Goal: Task Accomplishment & Management: Complete application form

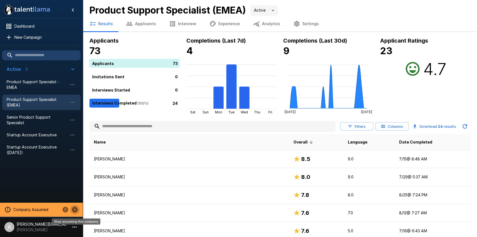
click at [76, 209] on icon "Stop assuming this company" at bounding box center [75, 209] width 6 height 6
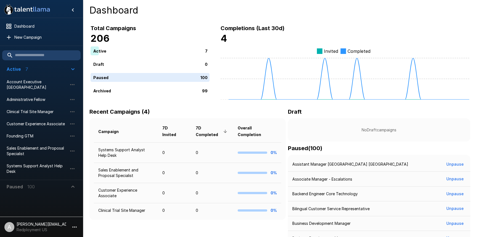
click at [77, 222] on li "A adam+prodtest1@talentllama.com Redployment US" at bounding box center [41, 226] width 83 height 18
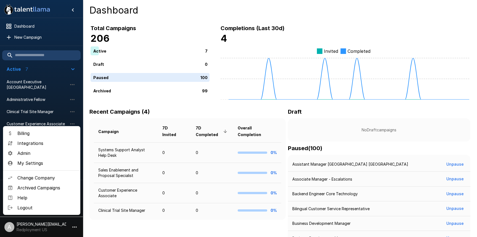
click at [41, 153] on span "Admin" at bounding box center [46, 153] width 59 height 7
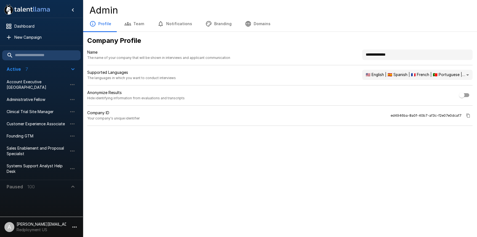
click at [201, 19] on button "Branding" at bounding box center [218, 23] width 39 height 15
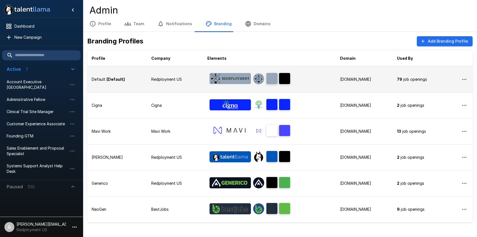
click at [208, 79] on div at bounding box center [230, 79] width 46 height 17
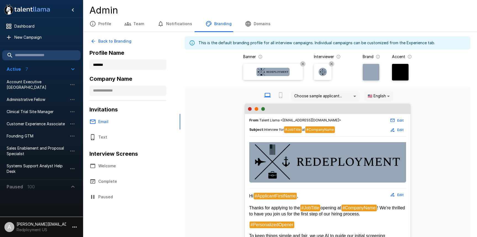
click at [278, 71] on img at bounding box center [272, 72] width 33 height 8
click at [0, 0] on input "file" at bounding box center [0, 0] width 0 height 0
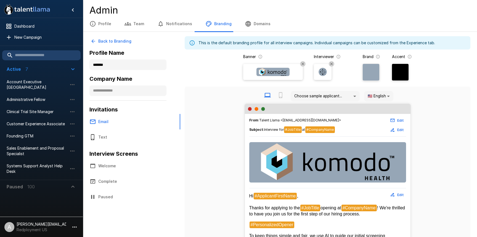
click at [324, 69] on img at bounding box center [323, 72] width 8 height 8
click at [0, 0] on input "file" at bounding box center [0, 0] width 0 height 0
click at [381, 92] on body ".st0{fill:#FFFFFF;} .st1{fill:#76a4ed;} Dashboard New Campaign Active 7 Account…" at bounding box center [238, 118] width 477 height 237
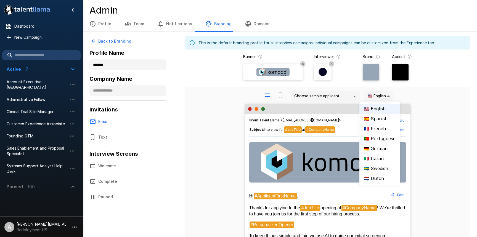
click at [396, 75] on div at bounding box center [238, 118] width 477 height 237
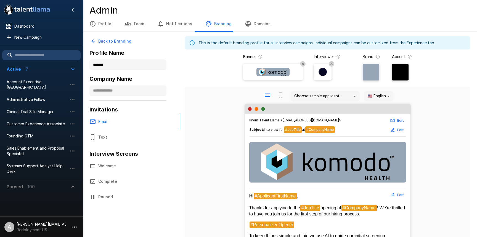
click at [402, 71] on div at bounding box center [400, 72] width 17 height 17
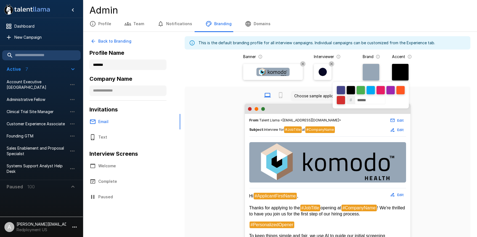
click at [383, 102] on input "******" at bounding box center [370, 100] width 30 height 8
paste input
type input "******"
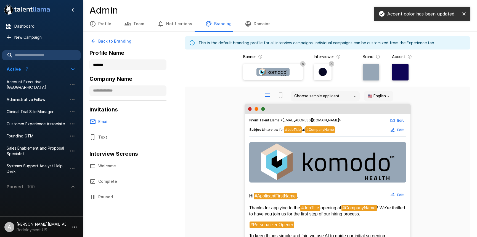
click at [439, 104] on div "# ******" at bounding box center [238, 118] width 477 height 237
click at [372, 71] on div at bounding box center [371, 72] width 17 height 17
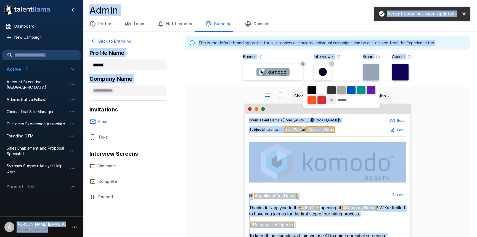
click at [372, 71] on div at bounding box center [238, 118] width 477 height 237
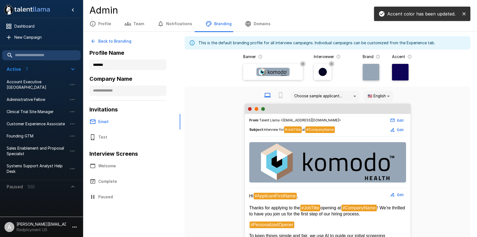
click at [369, 77] on div at bounding box center [371, 72] width 17 height 17
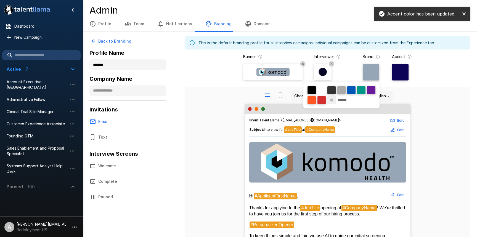
click at [322, 89] on div at bounding box center [321, 90] width 8 height 8
type input "******"
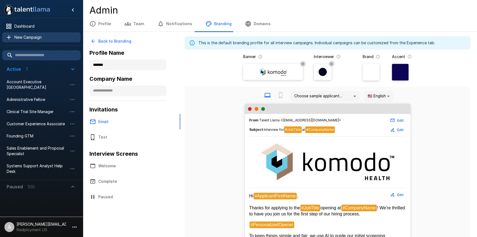
click at [33, 37] on span "New Campaign" at bounding box center [45, 38] width 62 height 6
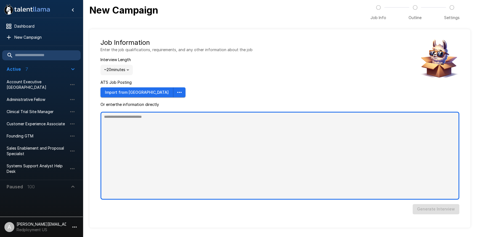
type textarea "*"
click at [132, 180] on textarea at bounding box center [279, 156] width 359 height 88
paste textarea "**********"
type textarea "**********"
type textarea "*"
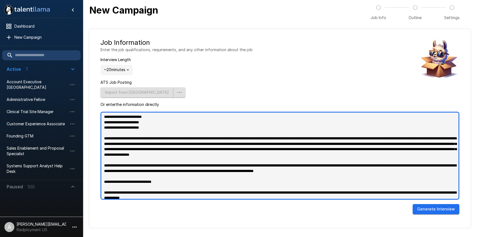
scroll to position [557, 0]
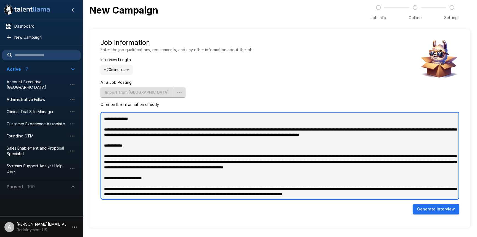
type textarea "**********"
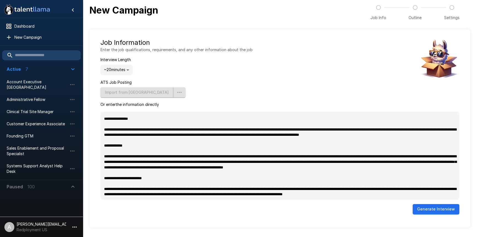
type textarea "*"
click at [428, 207] on button "Generate Interview" at bounding box center [436, 209] width 47 height 10
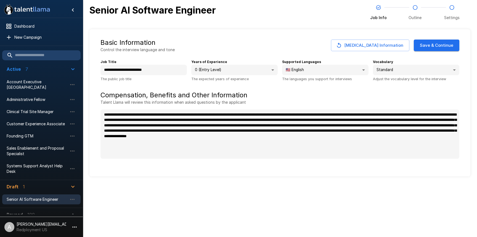
type textarea "*"
click at [431, 43] on button "Save & Continue" at bounding box center [437, 45] width 46 height 12
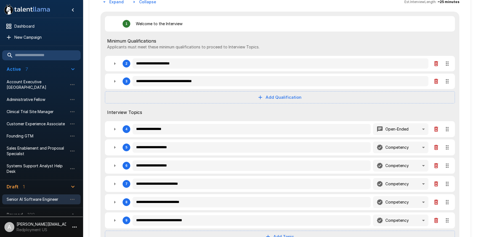
scroll to position [63, 0]
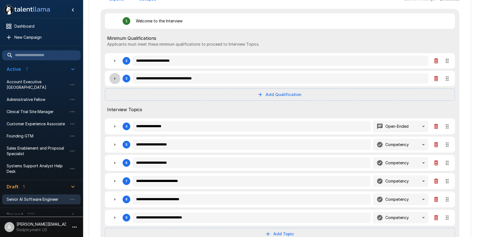
click at [114, 78] on icon "button" at bounding box center [115, 78] width 7 height 7
type textarea "*"
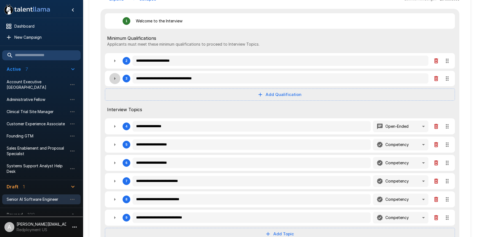
type textarea "*"
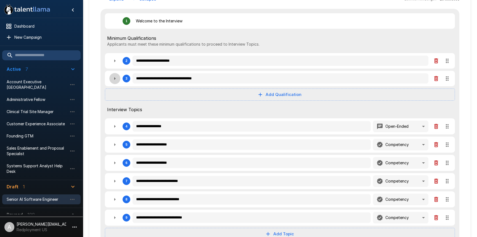
type textarea "*"
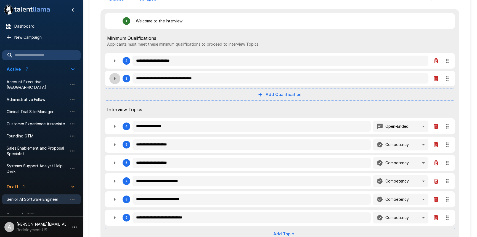
type textarea "*"
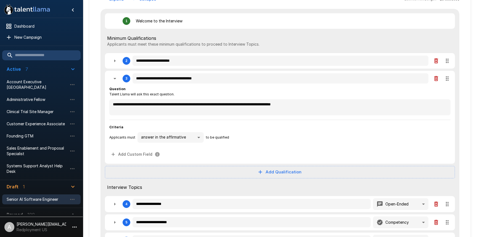
click at [114, 78] on icon "button" at bounding box center [114, 78] width 3 height 1
type textarea "*"
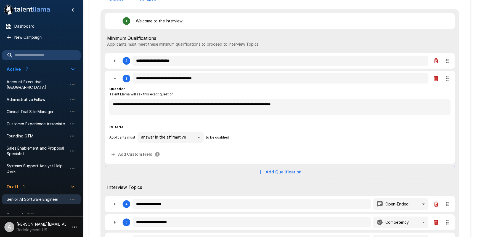
type textarea "*"
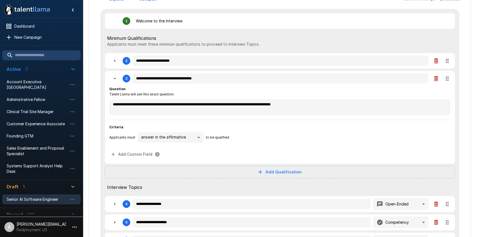
type textarea "*"
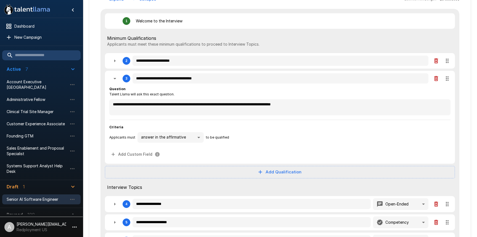
type textarea "*"
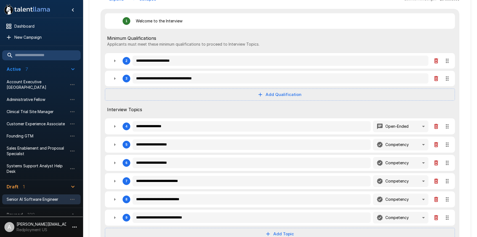
click at [113, 63] on icon "button" at bounding box center [115, 60] width 7 height 7
type textarea "*"
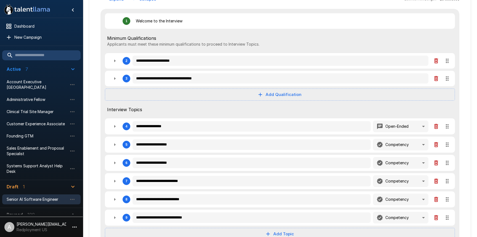
type textarea "*"
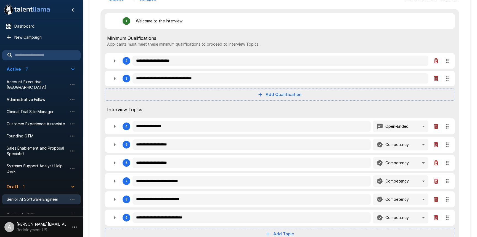
type textarea "*"
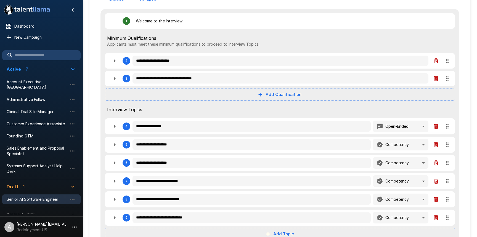
type textarea "*"
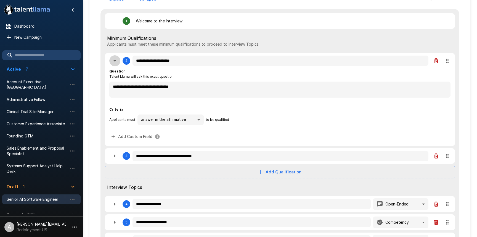
click at [113, 63] on icon "button" at bounding box center [115, 60] width 7 height 7
type textarea "*"
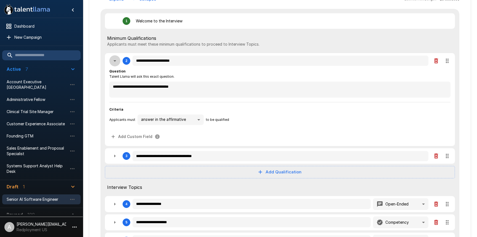
type textarea "*"
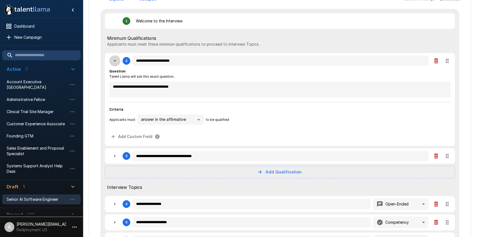
type textarea "*"
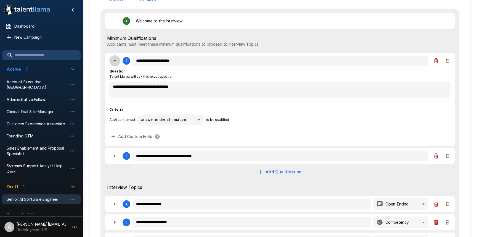
type textarea "*"
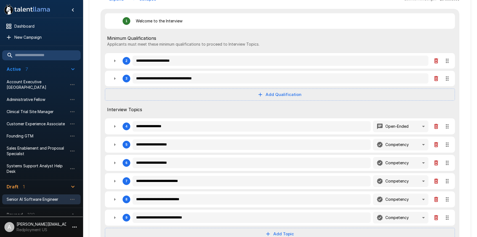
click at [114, 80] on icon "button" at bounding box center [115, 78] width 7 height 7
type textarea "*"
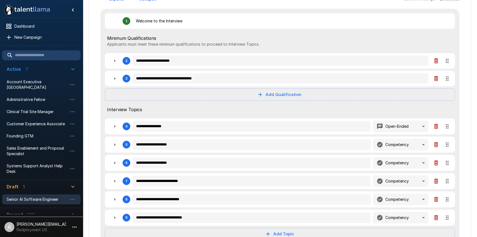
type textarea "*"
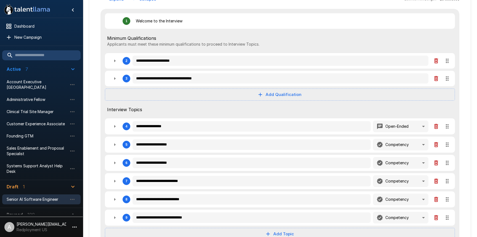
type textarea "*"
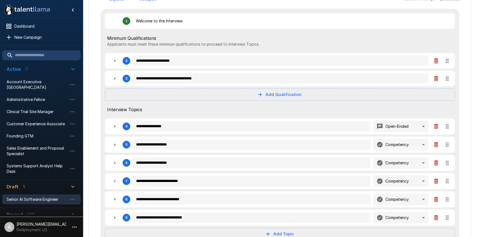
type textarea "*"
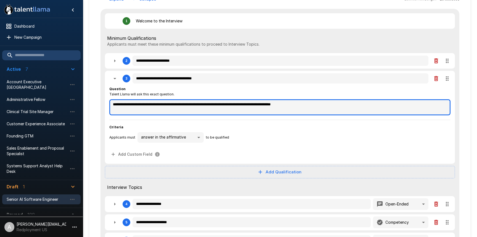
type textarea "*"
click at [332, 105] on textarea "**********" at bounding box center [279, 107] width 341 height 16
type textarea "*"
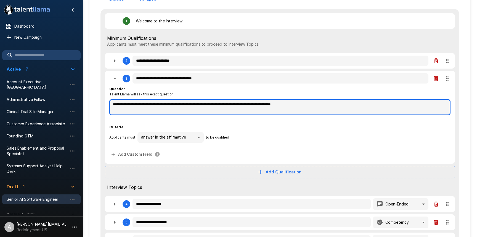
type textarea "*"
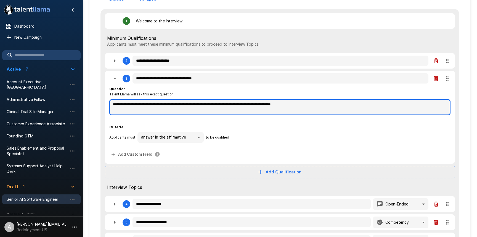
type textarea "*"
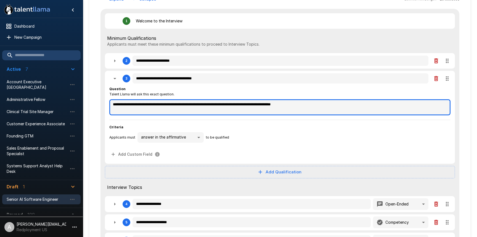
type textarea "*"
type textarea "**********"
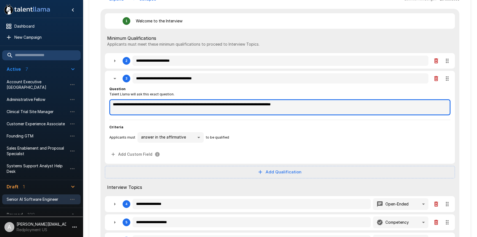
type textarea "*"
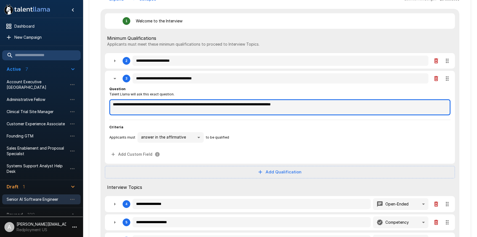
type textarea "*"
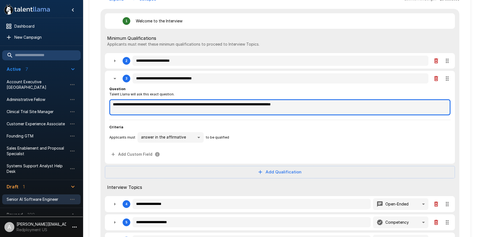
type textarea "*"
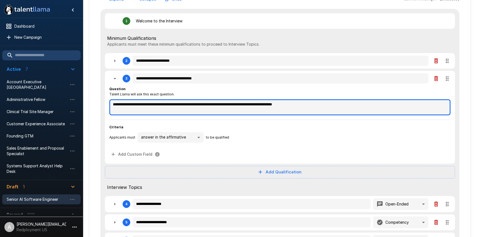
type textarea "**********"
type textarea "*"
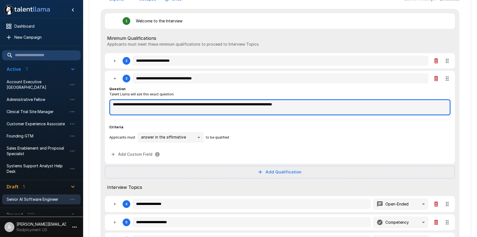
type textarea "*"
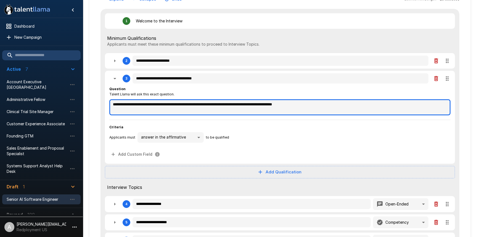
type textarea "*"
type textarea "**********"
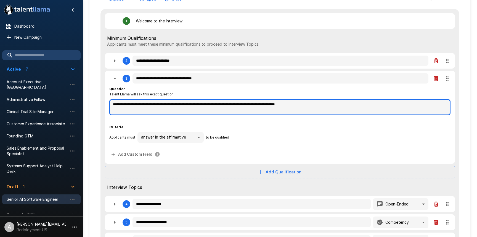
type textarea "*"
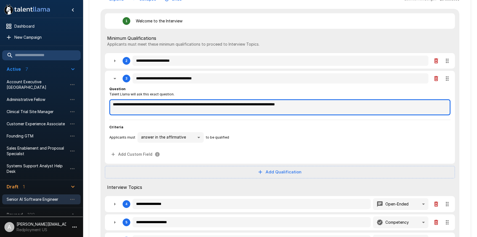
type textarea "*"
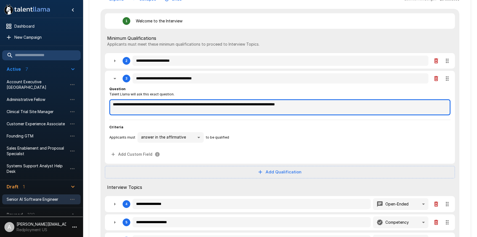
type textarea "*"
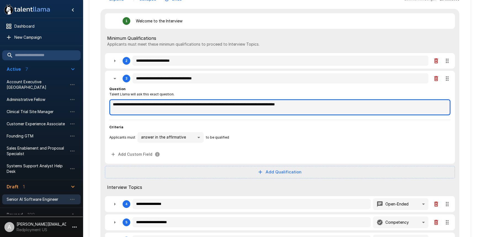
type textarea "*"
type textarea "**********"
type textarea "*"
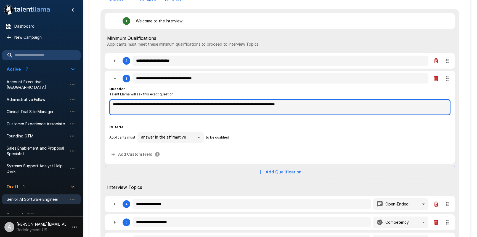
type textarea "*"
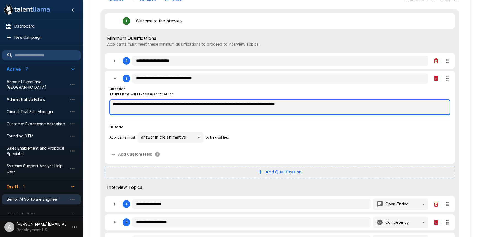
type textarea "*"
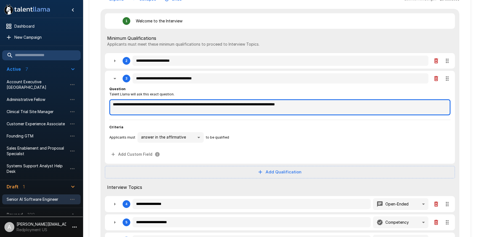
type textarea "*"
type textarea "**********"
type textarea "*"
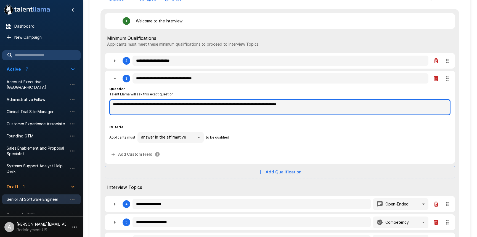
type textarea "*"
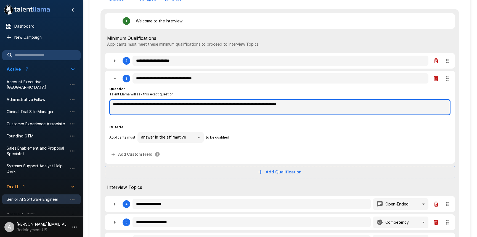
type textarea "*"
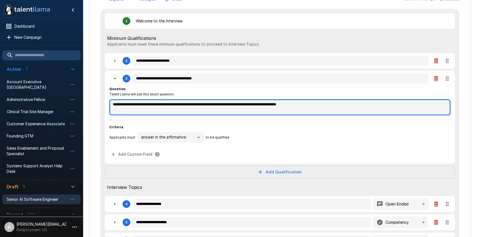
type textarea "*"
type textarea "**********"
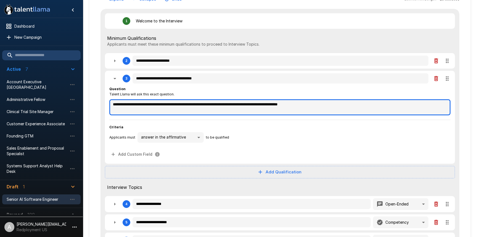
type textarea "*"
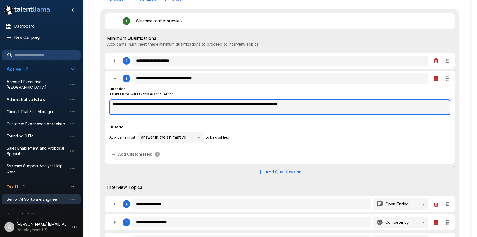
type textarea "*"
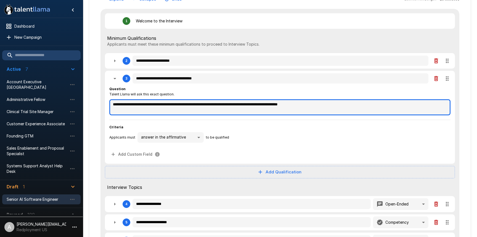
type textarea "*"
type textarea "**********"
type textarea "*"
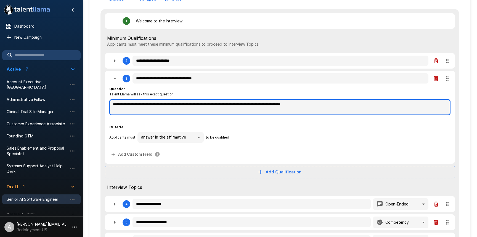
type textarea "*"
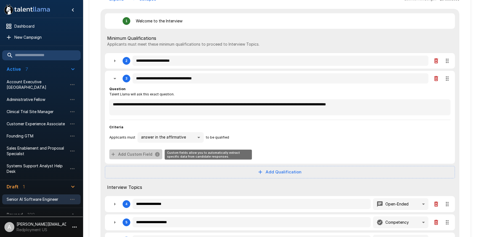
click at [136, 156] on button "Add Custom Field" at bounding box center [135, 154] width 53 height 10
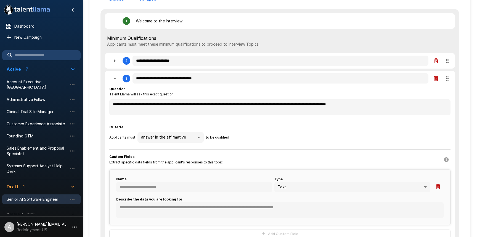
drag, startPoint x: 147, startPoint y: 173, endPoint x: 149, endPoint y: 180, distance: 7.3
click at [147, 174] on div "Name Type Text **** Describe the data you are looking for *" at bounding box center [279, 196] width 341 height 55
click at [149, 181] on span "Name" at bounding box center [194, 179] width 156 height 6
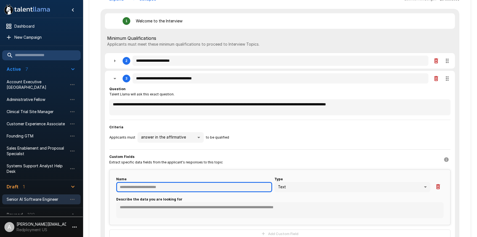
click at [150, 187] on input "text" at bounding box center [194, 187] width 156 height 10
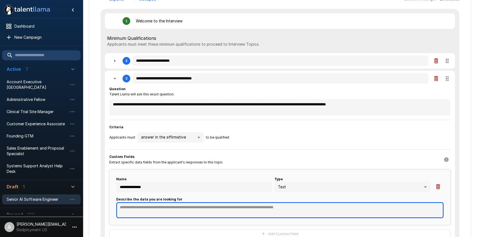
click at [187, 212] on textarea at bounding box center [279, 210] width 327 height 16
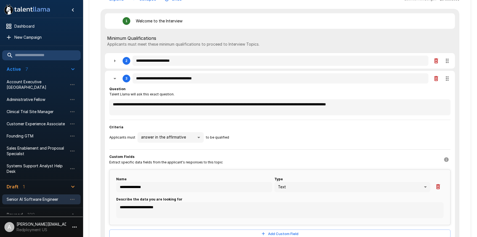
click at [358, 155] on div "Custom Fields Extract specific data fields from the applicant's responses to th…" at bounding box center [279, 159] width 341 height 11
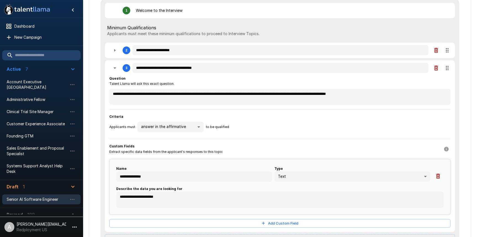
scroll to position [0, 0]
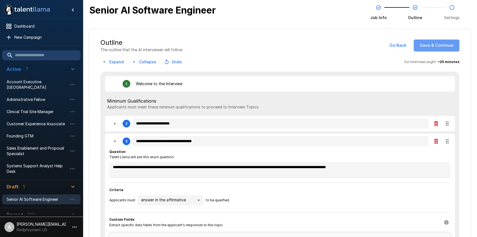
click at [439, 44] on button "Save & Continue" at bounding box center [437, 45] width 46 height 12
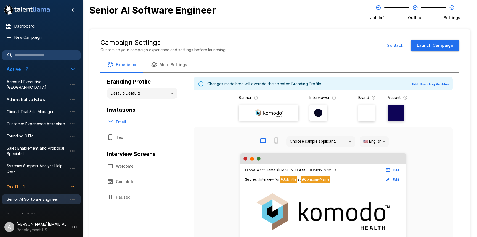
click at [430, 49] on button "Launch Campaign" at bounding box center [435, 45] width 49 height 12
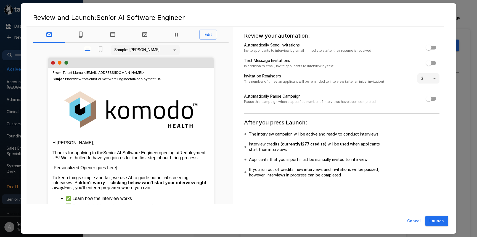
click at [435, 220] on button "Launch" at bounding box center [436, 221] width 23 height 10
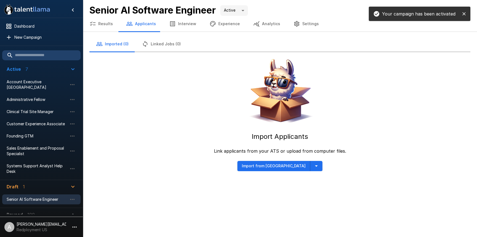
click at [313, 165] on icon "button" at bounding box center [316, 165] width 7 height 7
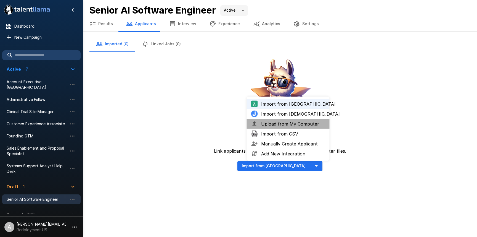
click at [288, 123] on span "Upload from My Computer" at bounding box center [293, 123] width 64 height 7
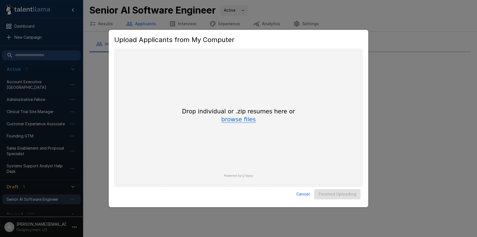
click at [238, 118] on button "browse files" at bounding box center [238, 119] width 35 height 6
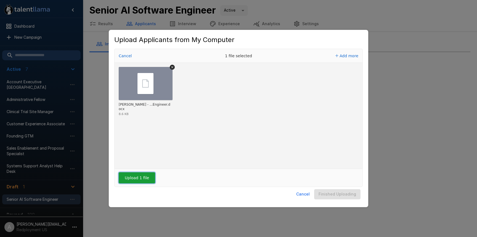
click at [138, 182] on button "Upload 1 file" at bounding box center [137, 177] width 36 height 11
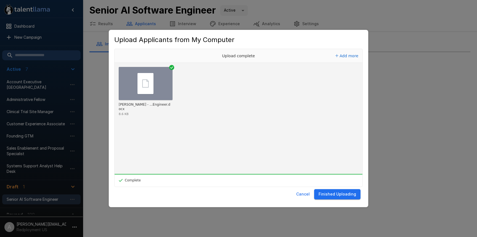
click at [343, 195] on button "Finished Uploading" at bounding box center [337, 194] width 46 height 10
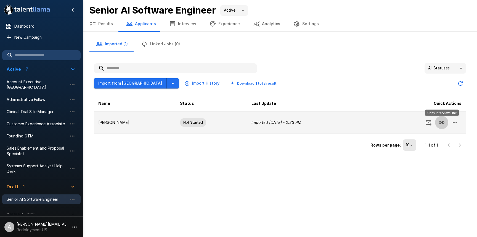
click at [439, 120] on icon "Copy Interview Link" at bounding box center [441, 122] width 7 height 7
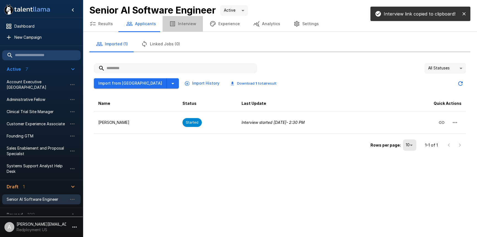
click at [184, 29] on button "Interview" at bounding box center [183, 23] width 40 height 15
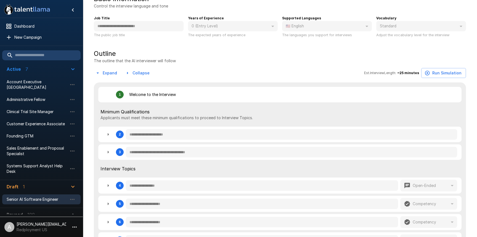
scroll to position [95, 0]
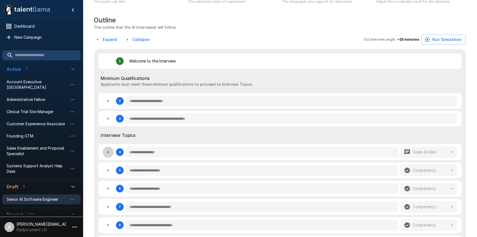
click at [112, 153] on button "button" at bounding box center [108, 151] width 11 height 11
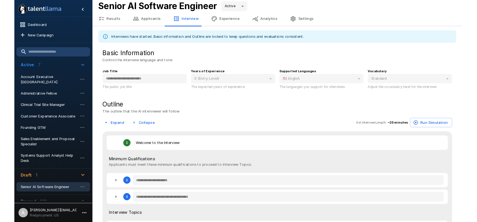
scroll to position [0, 0]
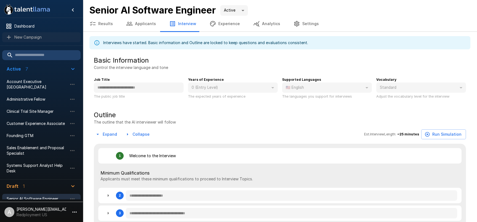
click at [47, 39] on span "New Campaign" at bounding box center [45, 38] width 62 height 6
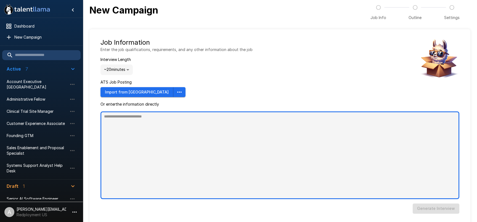
click at [174, 129] on textarea at bounding box center [279, 156] width 359 height 88
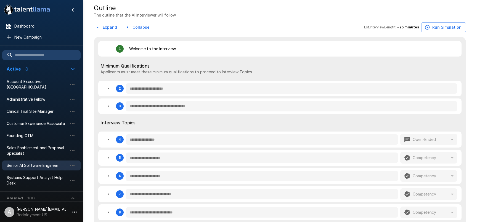
scroll to position [110, 0]
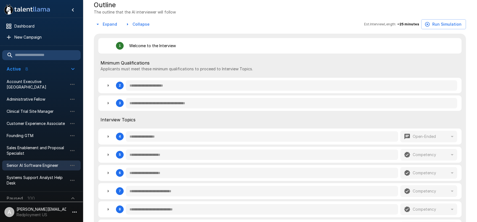
click at [108, 19] on div "**********" at bounding box center [280, 130] width 372 height 258
click at [109, 22] on button "Expand" at bounding box center [106, 24] width 25 height 10
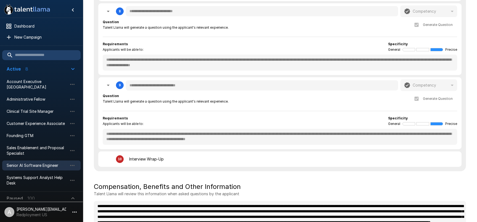
scroll to position [749, 0]
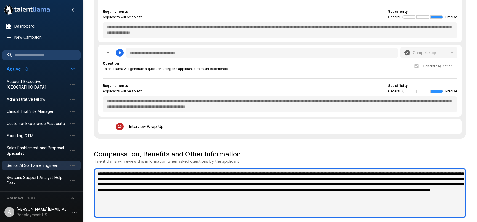
click at [185, 200] on textarea at bounding box center [280, 193] width 372 height 49
drag, startPoint x: 190, startPoint y: 200, endPoint x: 100, endPoint y: 170, distance: 94.3
click at [100, 171] on textarea at bounding box center [280, 193] width 372 height 49
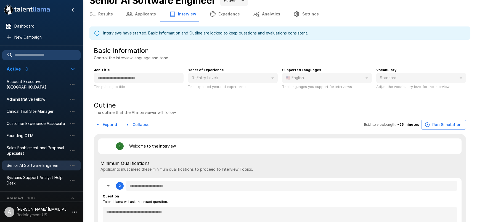
scroll to position [0, 0]
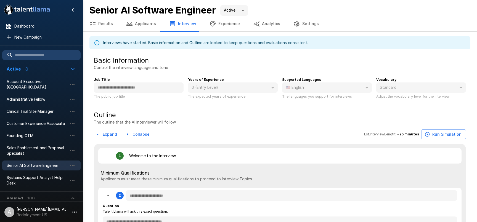
click at [221, 25] on button "Experience" at bounding box center [225, 23] width 44 height 15
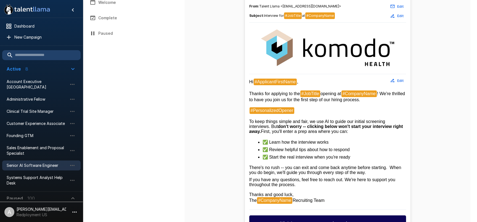
scroll to position [124, 0]
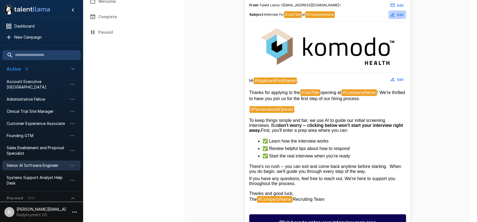
click at [398, 16] on button "Edit" at bounding box center [397, 14] width 18 height 9
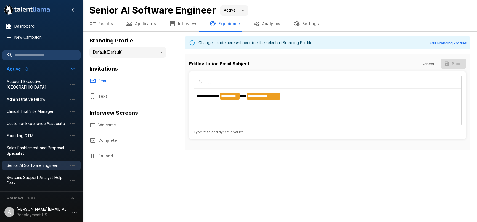
click at [432, 66] on button "Cancel" at bounding box center [428, 64] width 18 height 10
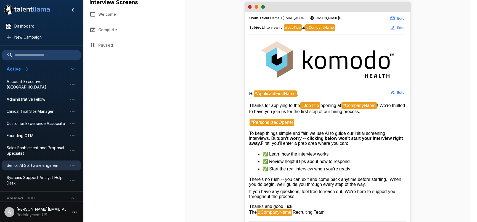
scroll to position [183, 0]
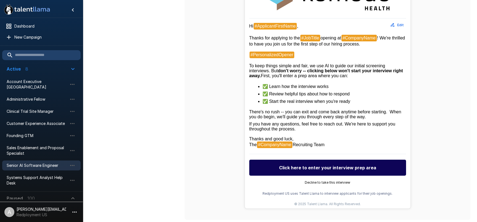
click at [404, 21] on button "Edit" at bounding box center [397, 25] width 18 height 9
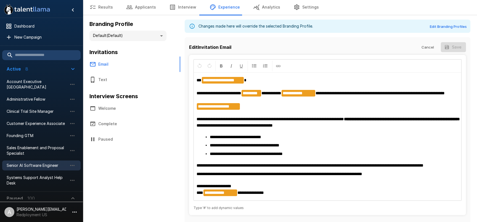
scroll to position [0, 0]
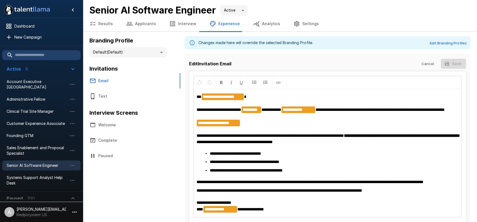
click at [114, 124] on button "Welcome" at bounding box center [131, 124] width 97 height 15
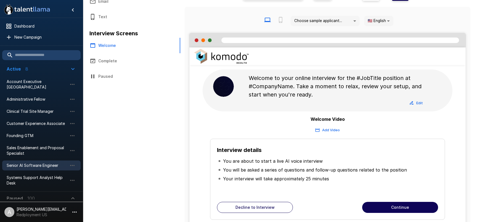
scroll to position [85, 0]
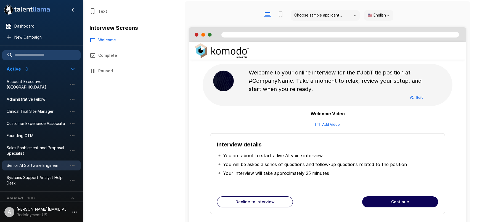
click at [223, 83] on img at bounding box center [223, 81] width 21 height 21
click at [330, 122] on button "Add Video" at bounding box center [327, 124] width 27 height 9
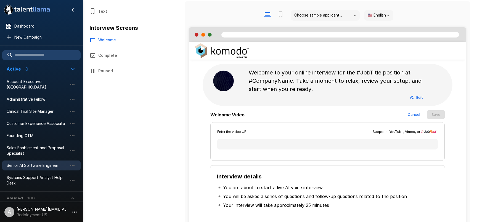
click at [412, 115] on button "Cancel" at bounding box center [414, 114] width 18 height 9
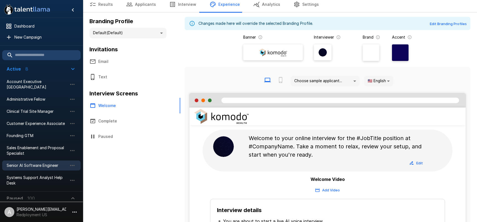
scroll to position [0, 0]
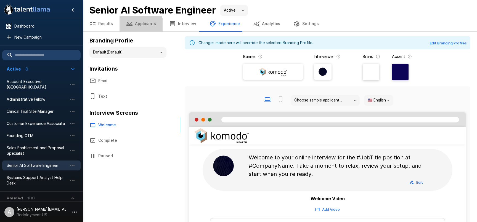
click at [135, 27] on button "Applicants" at bounding box center [141, 23] width 43 height 15
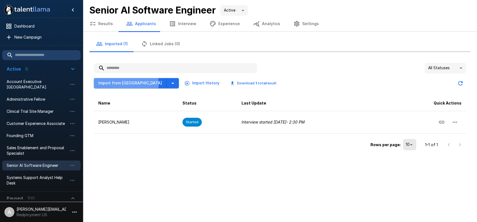
click at [126, 83] on button "Import from Greenhouse" at bounding box center [130, 83] width 73 height 10
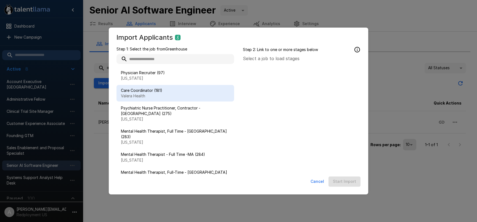
click at [178, 89] on span "Care Coordinator (181)" at bounding box center [175, 91] width 109 height 6
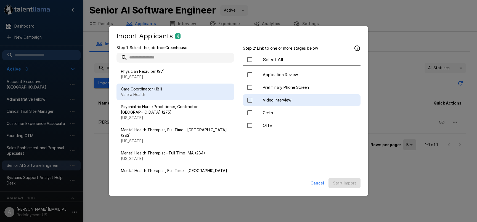
click at [286, 99] on span "Video Interview" at bounding box center [309, 100] width 93 height 6
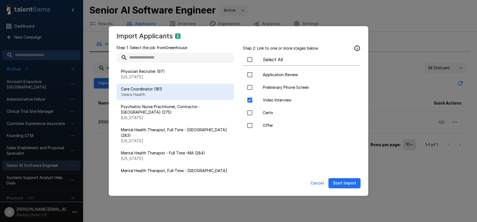
click at [314, 184] on button "Cancel" at bounding box center [317, 183] width 18 height 10
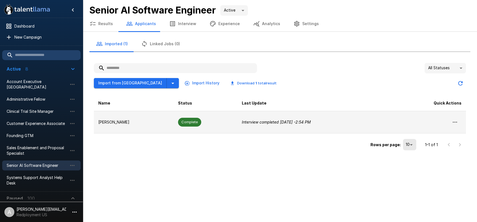
click at [269, 120] on p "Interview completed Today - 2:54 PM" at bounding box center [315, 123] width 146 height 6
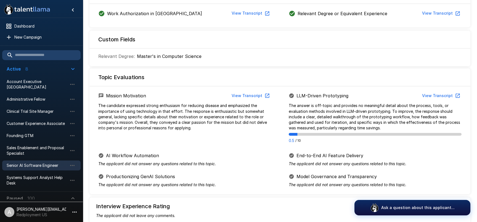
scroll to position [179, 0]
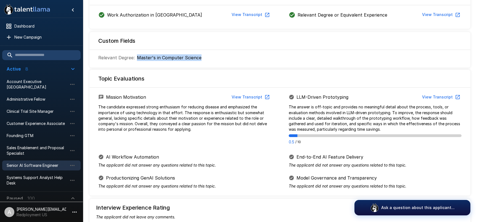
drag, startPoint x: 145, startPoint y: 57, endPoint x: 205, endPoint y: 56, distance: 59.1
click at [205, 56] on div "Relevant Degree : Master's in Computer Science" at bounding box center [184, 57] width 173 height 7
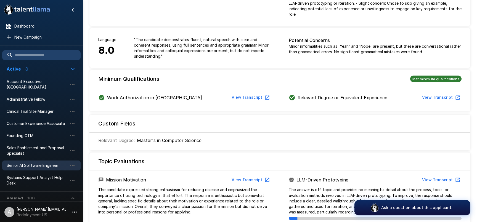
scroll to position [0, 0]
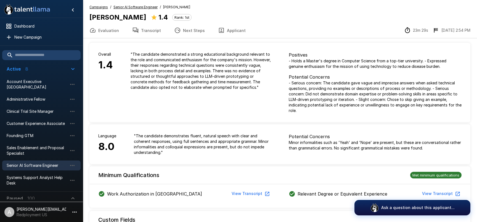
click at [153, 31] on button "Transcript" at bounding box center [147, 30] width 42 height 15
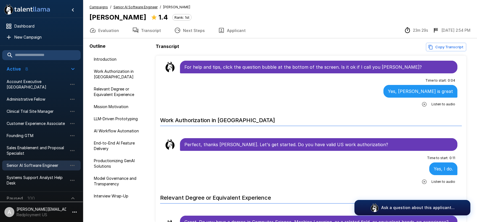
scroll to position [46, 0]
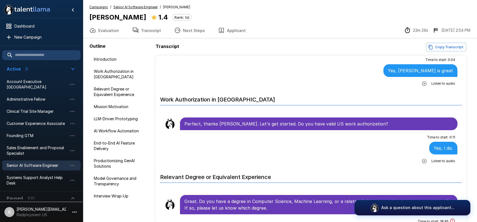
click at [426, 160] on icon "button" at bounding box center [424, 161] width 6 height 6
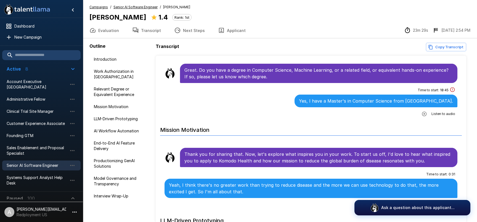
scroll to position [216, 0]
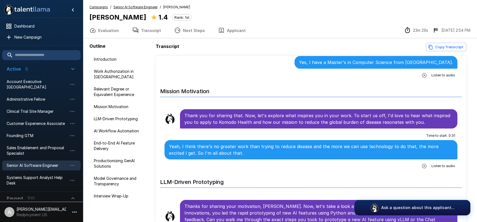
click at [422, 166] on button "button" at bounding box center [424, 166] width 10 height 10
click at [399, 167] on icon "button" at bounding box center [401, 167] width 5 height 5
click at [132, 9] on span "Senior AI Software Engineer" at bounding box center [135, 7] width 44 height 6
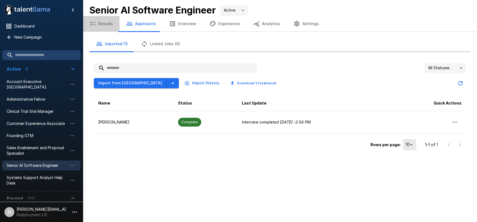
drag, startPoint x: 110, startPoint y: 25, endPoint x: 148, endPoint y: 33, distance: 38.5
click at [110, 25] on button "Results" at bounding box center [101, 23] width 37 height 15
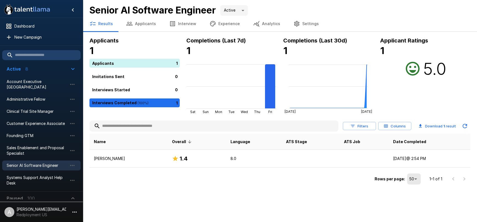
click at [402, 126] on button "Columns" at bounding box center [394, 126] width 33 height 9
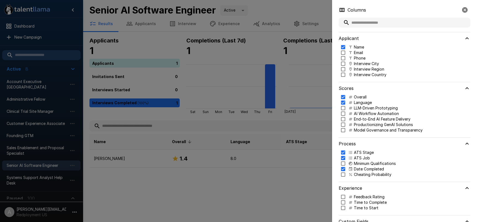
click at [373, 175] on p "Cheating Probability" at bounding box center [373, 175] width 38 height 6
click at [362, 69] on p "Interview Region" at bounding box center [369, 70] width 30 height 6
click at [273, 54] on div at bounding box center [238, 111] width 477 height 222
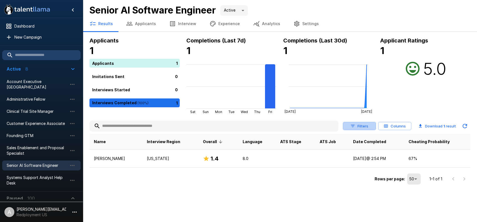
click at [366, 126] on button "Filters" at bounding box center [359, 126] width 33 height 9
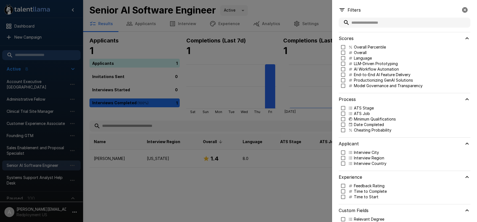
click at [363, 130] on p "Cheating Probability" at bounding box center [373, 131] width 38 height 6
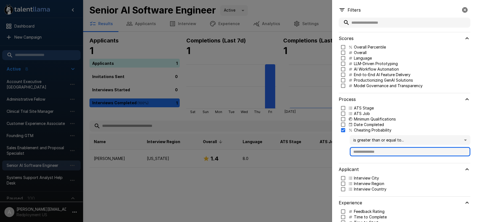
click at [368, 149] on input "text" at bounding box center [410, 151] width 121 height 9
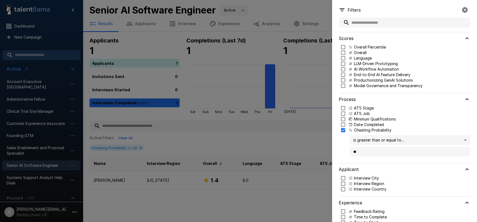
click at [389, 139] on body ".st0{fill:#FFFFFF;} .st1{fill:#76a4ed;} Dashboard New Campaign Active 8 Account…" at bounding box center [238, 111] width 477 height 222
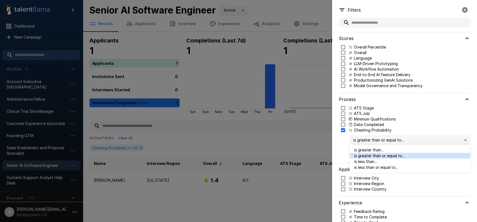
click at [380, 167] on span "is less than or equal to..." at bounding box center [410, 168] width 112 height 6
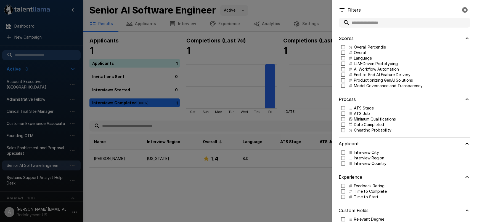
click at [279, 124] on div at bounding box center [238, 111] width 477 height 222
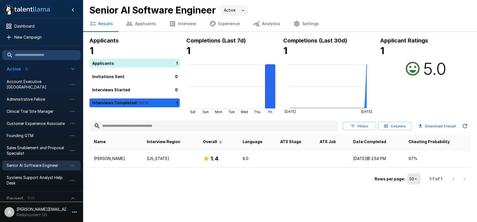
click at [65, 208] on p "adam+prodtest1@talentllama.com" at bounding box center [42, 210] width 50 height 6
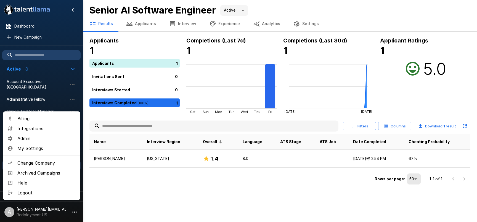
click at [42, 160] on span "Change Company" at bounding box center [46, 163] width 59 height 7
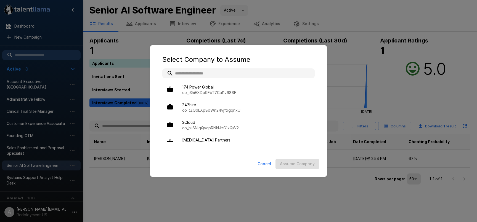
click at [206, 74] on input "text" at bounding box center [238, 73] width 152 height 10
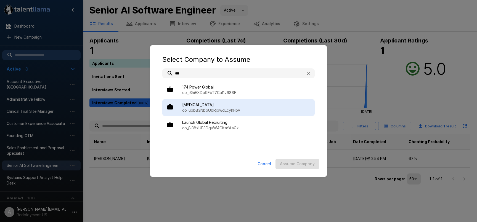
click at [222, 107] on span "BAL" at bounding box center [246, 105] width 128 height 6
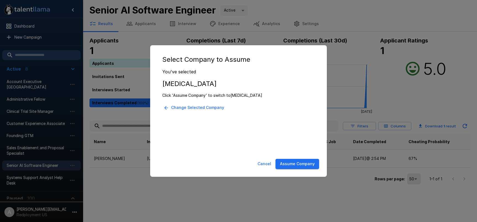
click at [302, 163] on button "Assume Company" at bounding box center [297, 164] width 44 height 10
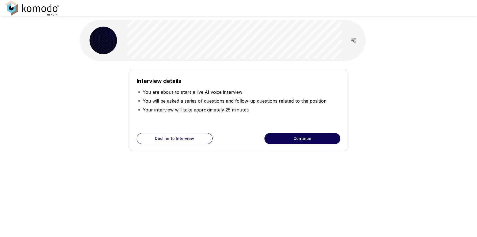
click at [296, 134] on div "Interview details You are about to start a live AI voice interview You will be …" at bounding box center [239, 110] width 218 height 81
click at [296, 134] on button "Continue" at bounding box center [302, 138] width 76 height 11
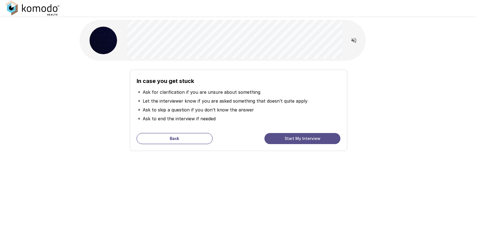
click at [296, 134] on button "Start My Interview" at bounding box center [302, 138] width 76 height 11
click at [296, 134] on div "In case you get stuck Ask for clarification if you are unsure about something L…" at bounding box center [238, 107] width 318 height 92
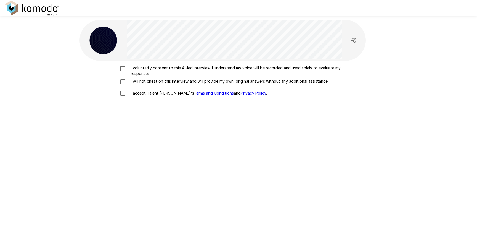
drag, startPoint x: 142, startPoint y: 70, endPoint x: 145, endPoint y: 76, distance: 6.3
click at [142, 70] on p "I voluntarily consent to this AI-led interview. I understand my voice will be r…" at bounding box center [244, 70] width 231 height 11
click at [145, 79] on p "I will not cheat on this interview and will provide my own, original answers wi…" at bounding box center [229, 81] width 200 height 6
click at [148, 92] on p "I accept Talent Llama's Terms and Conditions and Privacy Policy ." at bounding box center [198, 93] width 138 height 6
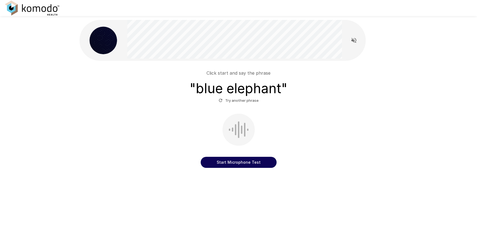
click at [240, 164] on button "Start Microphone Test" at bounding box center [239, 162] width 76 height 11
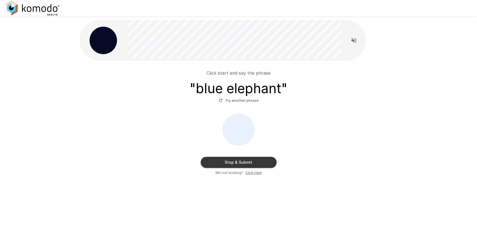
click at [240, 164] on button "Stop & Submit" at bounding box center [239, 162] width 76 height 11
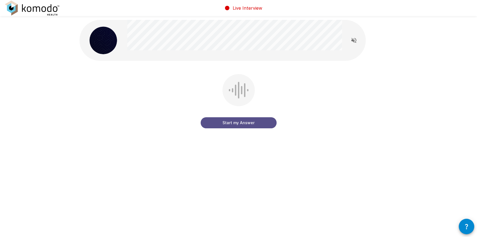
click at [245, 124] on button "Start my Answer" at bounding box center [239, 122] width 76 height 11
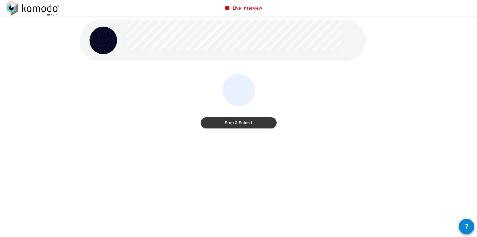
click at [243, 124] on button "Stop & Submit" at bounding box center [239, 122] width 76 height 11
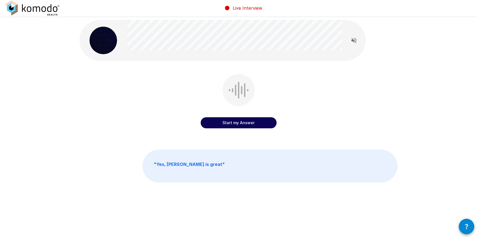
click at [295, 120] on div "Start my Answer" at bounding box center [238, 105] width 318 height 62
click at [237, 121] on button "Start my Answer" at bounding box center [239, 122] width 76 height 11
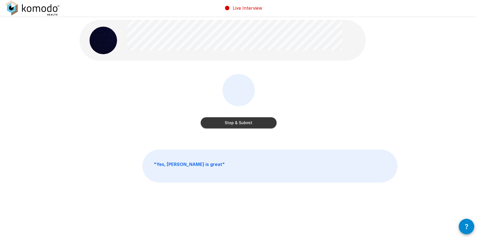
click at [260, 124] on button "Stop & Submit" at bounding box center [239, 122] width 76 height 11
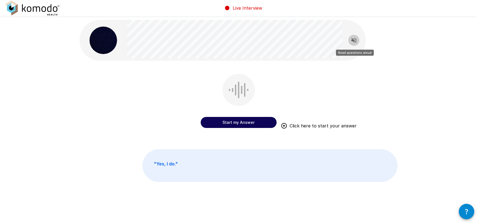
click at [349, 40] on button "Read questions aloud" at bounding box center [353, 40] width 11 height 11
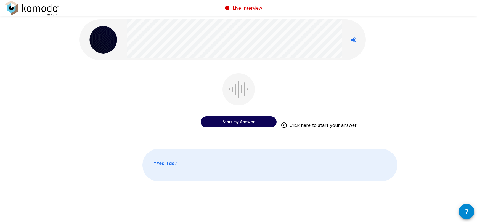
click at [357, 43] on button "Stop reading questions aloud" at bounding box center [353, 39] width 11 height 11
drag, startPoint x: 249, startPoint y: 120, endPoint x: 317, endPoint y: 104, distance: 70.4
click at [249, 120] on button "Start my Answer" at bounding box center [239, 121] width 76 height 11
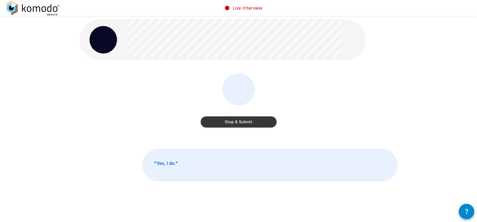
click at [258, 119] on button "Stop & Submit" at bounding box center [239, 121] width 76 height 11
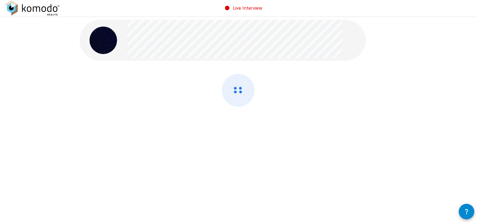
scroll to position [0, 0]
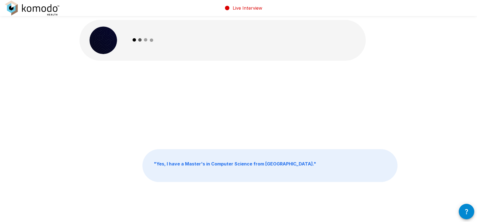
click at [143, 47] on icon at bounding box center [143, 40] width 32 height 32
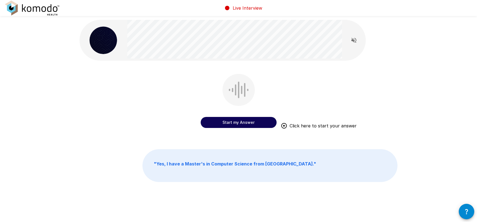
click at [282, 86] on div "Start my Answer Click here to start your answer" at bounding box center [238, 105] width 318 height 62
click at [275, 78] on div "Start my Answer Click here to start your answer" at bounding box center [239, 102] width 76 height 56
click at [247, 122] on button "Start my Answer" at bounding box center [239, 122] width 76 height 11
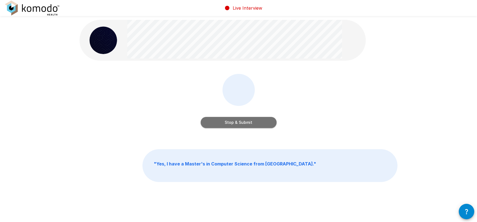
click at [267, 121] on button "Stop & Submit" at bounding box center [239, 122] width 76 height 11
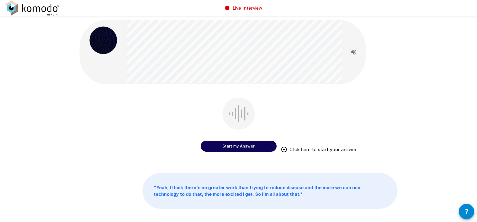
drag, startPoint x: 247, startPoint y: 148, endPoint x: 311, endPoint y: 134, distance: 65.2
click at [250, 147] on button "Start my Answer" at bounding box center [239, 146] width 76 height 11
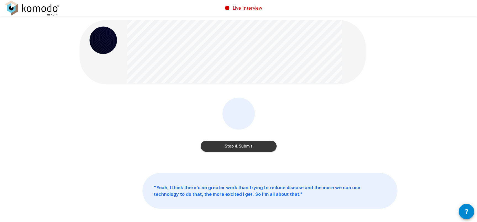
click at [272, 148] on button "Stop & Submit" at bounding box center [239, 146] width 76 height 11
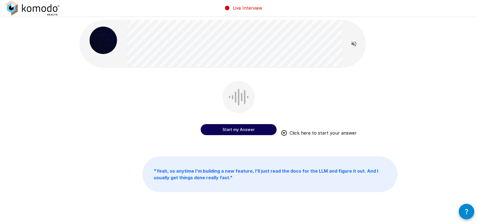
click at [371, 95] on div "Start my Answer Click here to start your answer" at bounding box center [238, 112] width 318 height 62
click at [380, 98] on div "Start my Answer Click here to start your answer" at bounding box center [238, 112] width 318 height 62
click at [243, 130] on button "Start my Answer" at bounding box center [239, 129] width 76 height 11
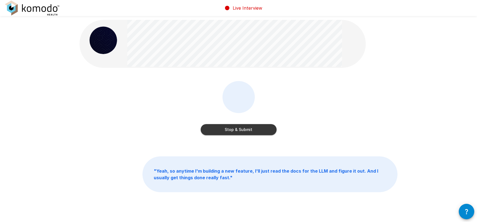
click at [243, 130] on button "Stop & Submit" at bounding box center [239, 129] width 76 height 11
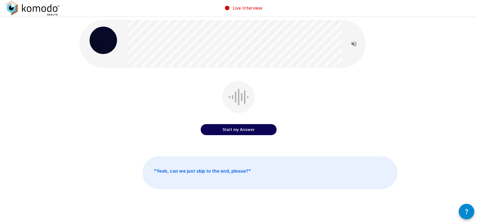
click at [245, 131] on button "Start my Answer" at bounding box center [239, 129] width 76 height 11
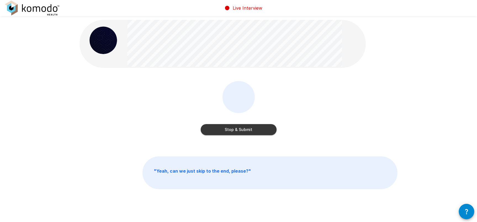
click at [263, 126] on button "Stop & Submit" at bounding box center [239, 129] width 76 height 11
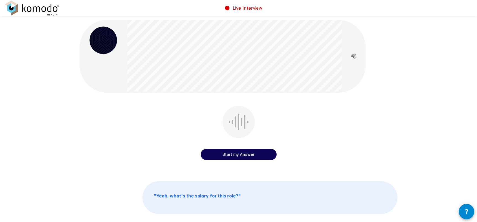
click at [246, 153] on button "Start my Answer" at bounding box center [239, 154] width 76 height 11
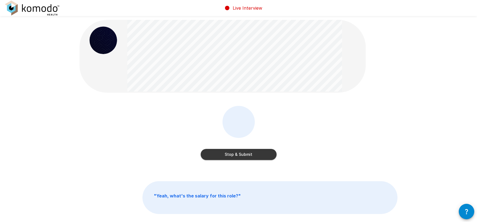
click at [250, 154] on button "Stop & Submit" at bounding box center [239, 154] width 76 height 11
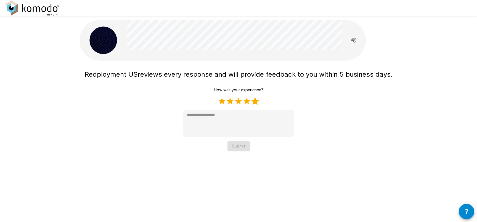
click at [254, 102] on label "5 Stars" at bounding box center [255, 101] width 8 height 8
type textarea "*"
click at [238, 150] on button "Submit" at bounding box center [238, 146] width 22 height 10
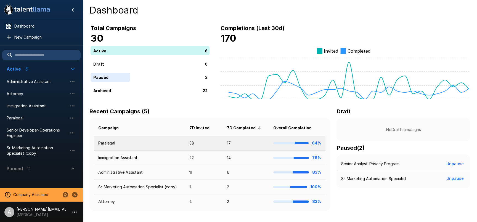
click at [248, 144] on td "17" at bounding box center [245, 143] width 46 height 15
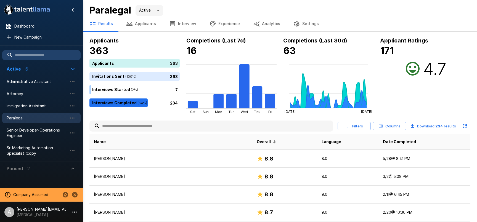
click at [262, 24] on button "Analytics" at bounding box center [266, 23] width 40 height 15
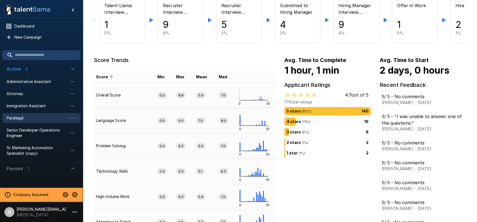
scroll to position [63, 0]
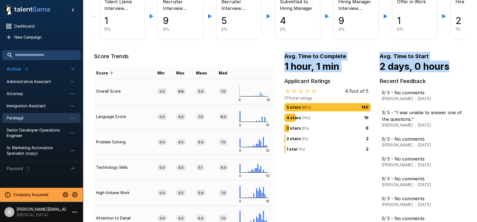
drag, startPoint x: 395, startPoint y: 66, endPoint x: 296, endPoint y: 59, distance: 98.8
click at [283, 55] on div "Avg. Time to Complete 1 hour, 1 min Avg. Time to Start 2 days, 0 hours Applican…" at bounding box center [370, 175] width 190 height 264
click at [296, 59] on b "Avg. Time to Complete" at bounding box center [315, 56] width 62 height 7
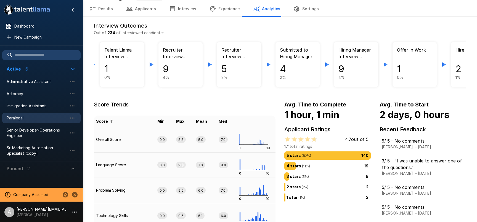
scroll to position [0, 0]
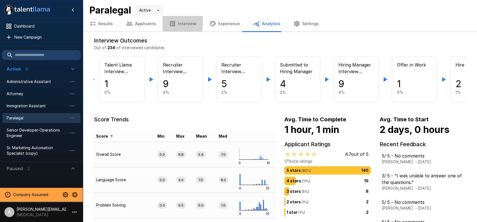
click at [163, 22] on button "Interview" at bounding box center [183, 23] width 40 height 15
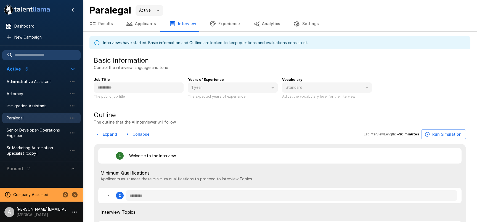
type textarea "*"
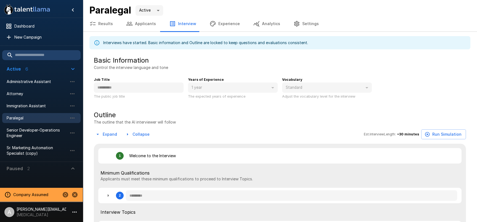
type textarea "*"
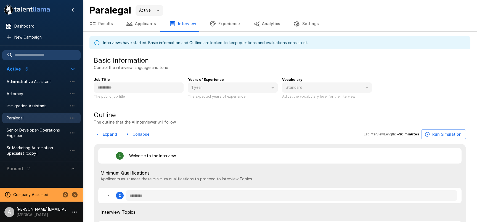
type textarea "*"
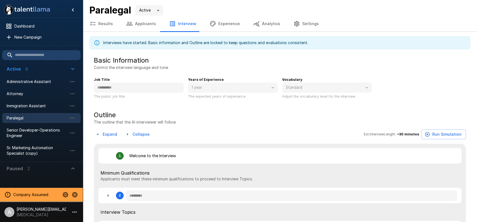
type textarea "*"
click at [66, 195] on icon "Change to another company" at bounding box center [66, 195] width 6 height 6
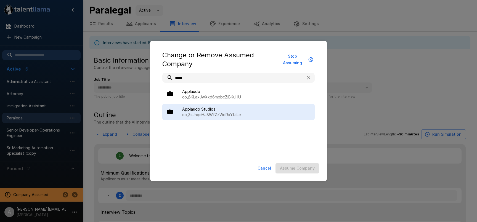
type input "*****"
click at [216, 115] on p "co_3sJhqeHJ8WfZzWoRxYtaLe" at bounding box center [246, 115] width 128 height 6
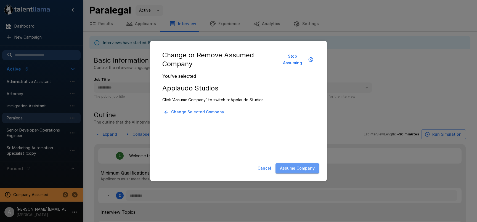
click at [292, 169] on button "Assume Company" at bounding box center [297, 168] width 44 height 10
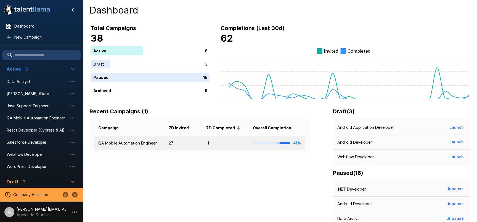
click at [162, 145] on td "QA Mobile Automation Engineer" at bounding box center [129, 143] width 70 height 15
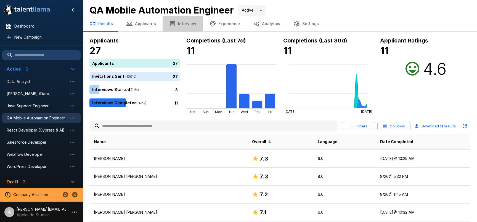
click at [176, 22] on button "Interview" at bounding box center [183, 23] width 40 height 15
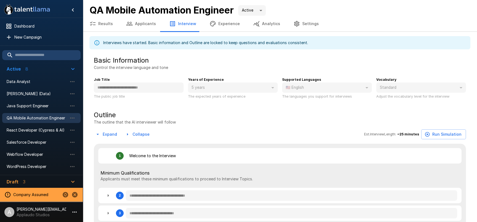
type textarea "*"
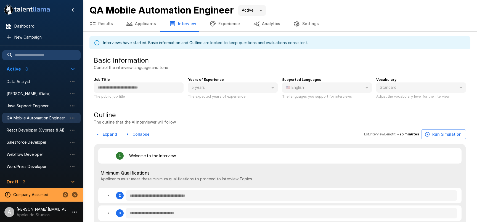
type textarea "*"
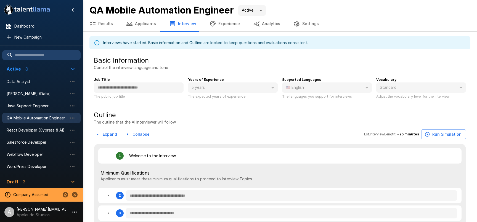
type textarea "*"
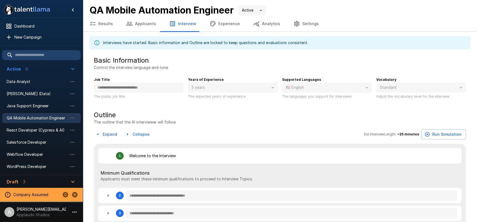
type textarea "*"
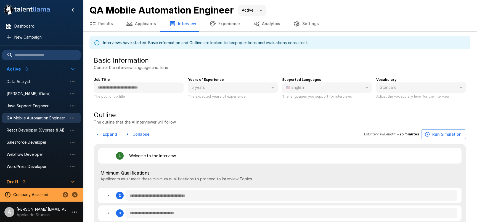
type textarea "*"
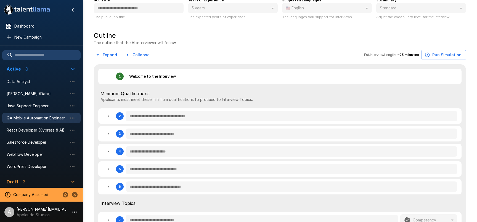
scroll to position [88, 0]
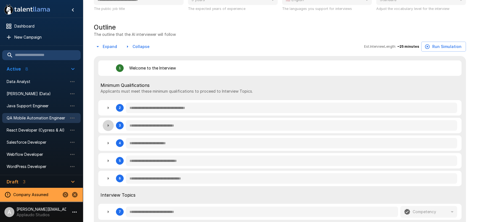
click at [107, 125] on icon "button" at bounding box center [108, 125] width 7 height 7
type textarea "*"
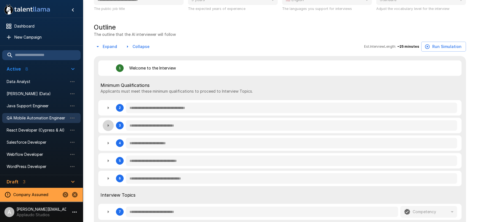
type textarea "*"
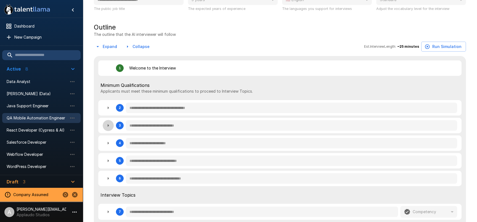
type textarea "*"
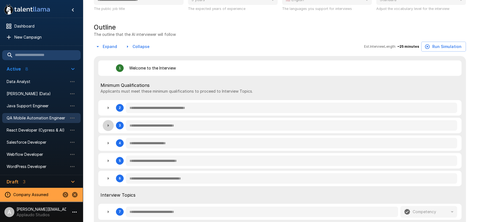
type textarea "*"
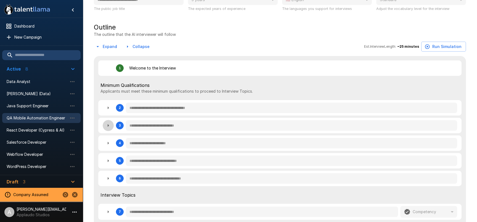
type textarea "*"
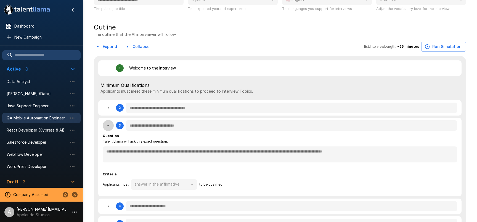
click at [111, 126] on icon "button" at bounding box center [108, 125] width 7 height 7
type textarea "*"
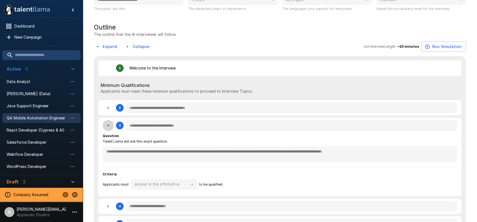
type textarea "*"
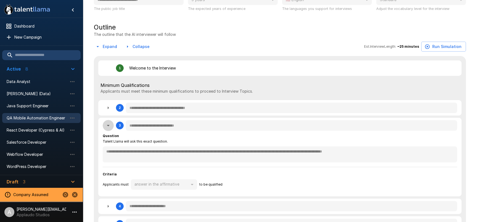
type textarea "*"
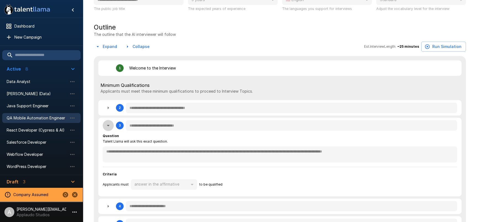
type textarea "*"
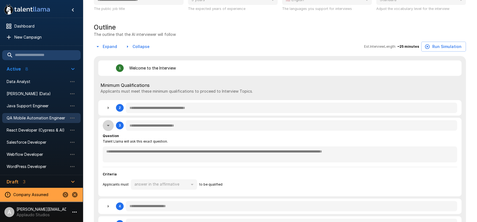
type textarea "*"
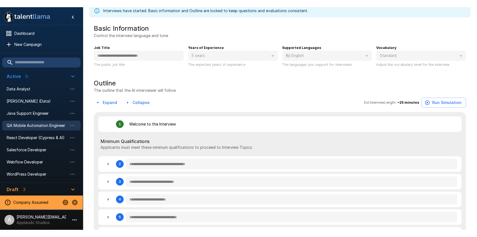
scroll to position [0, 0]
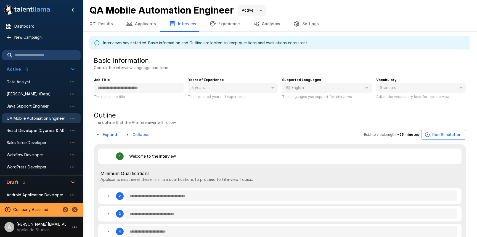
type textarea "*"
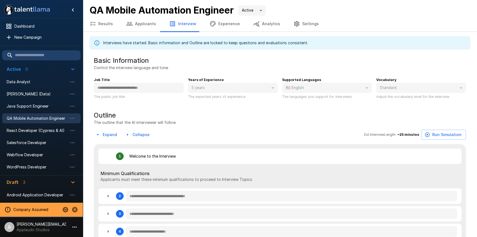
type textarea "*"
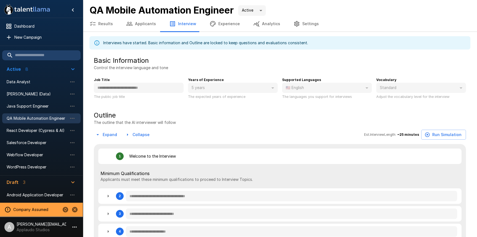
type textarea "*"
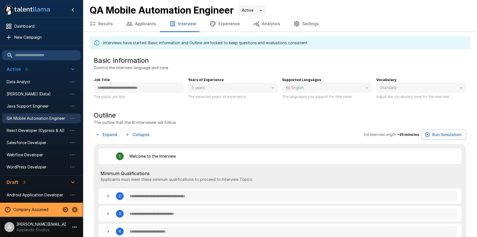
type textarea "*"
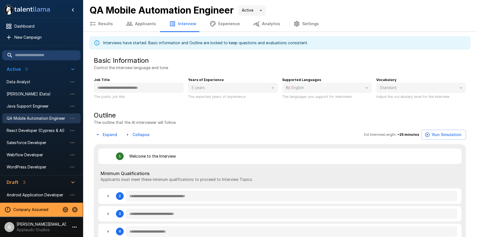
type textarea "*"
